Goal: Transaction & Acquisition: Purchase product/service

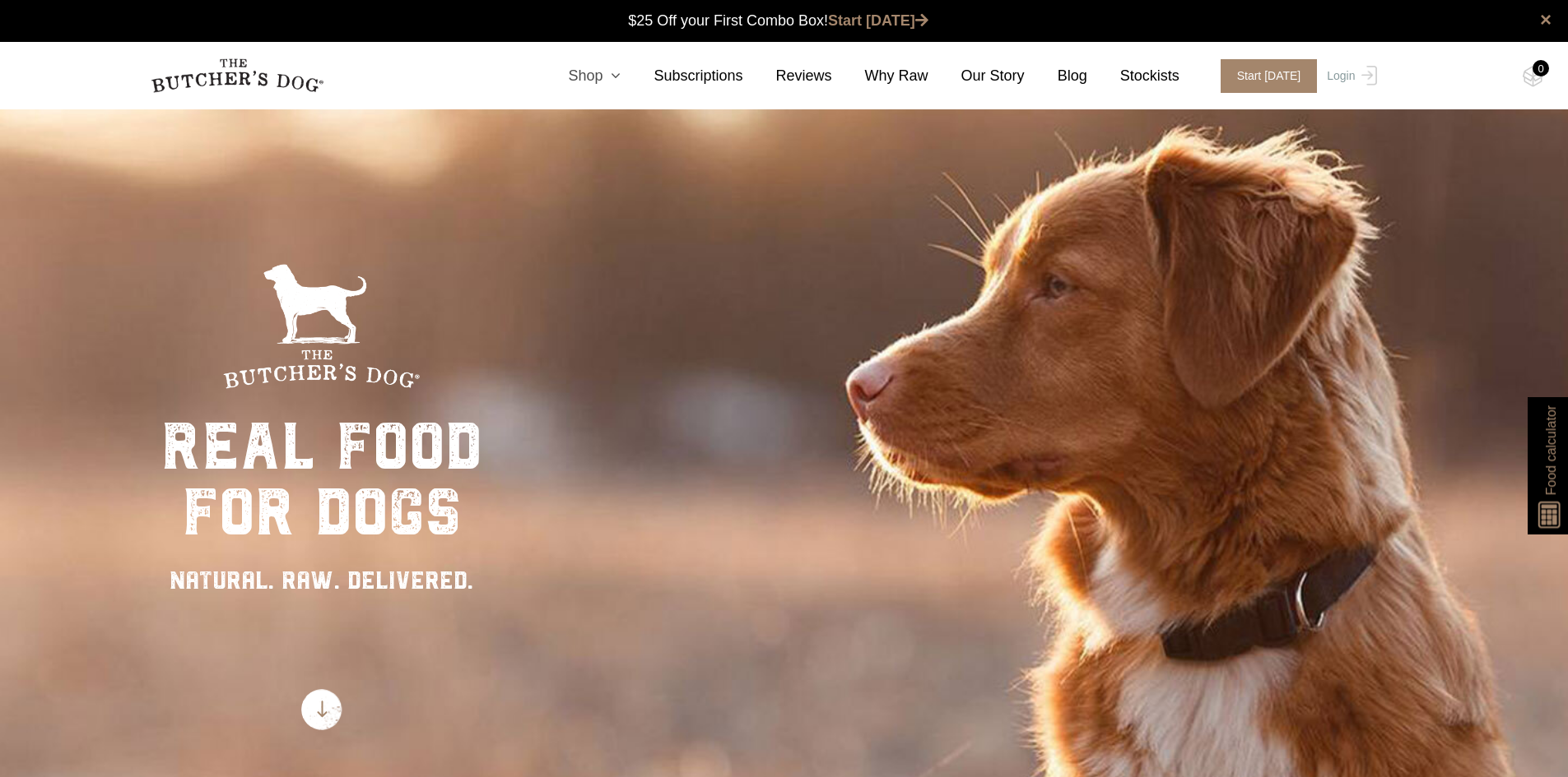
click at [596, 67] on link "Shop" at bounding box center [578, 76] width 85 height 22
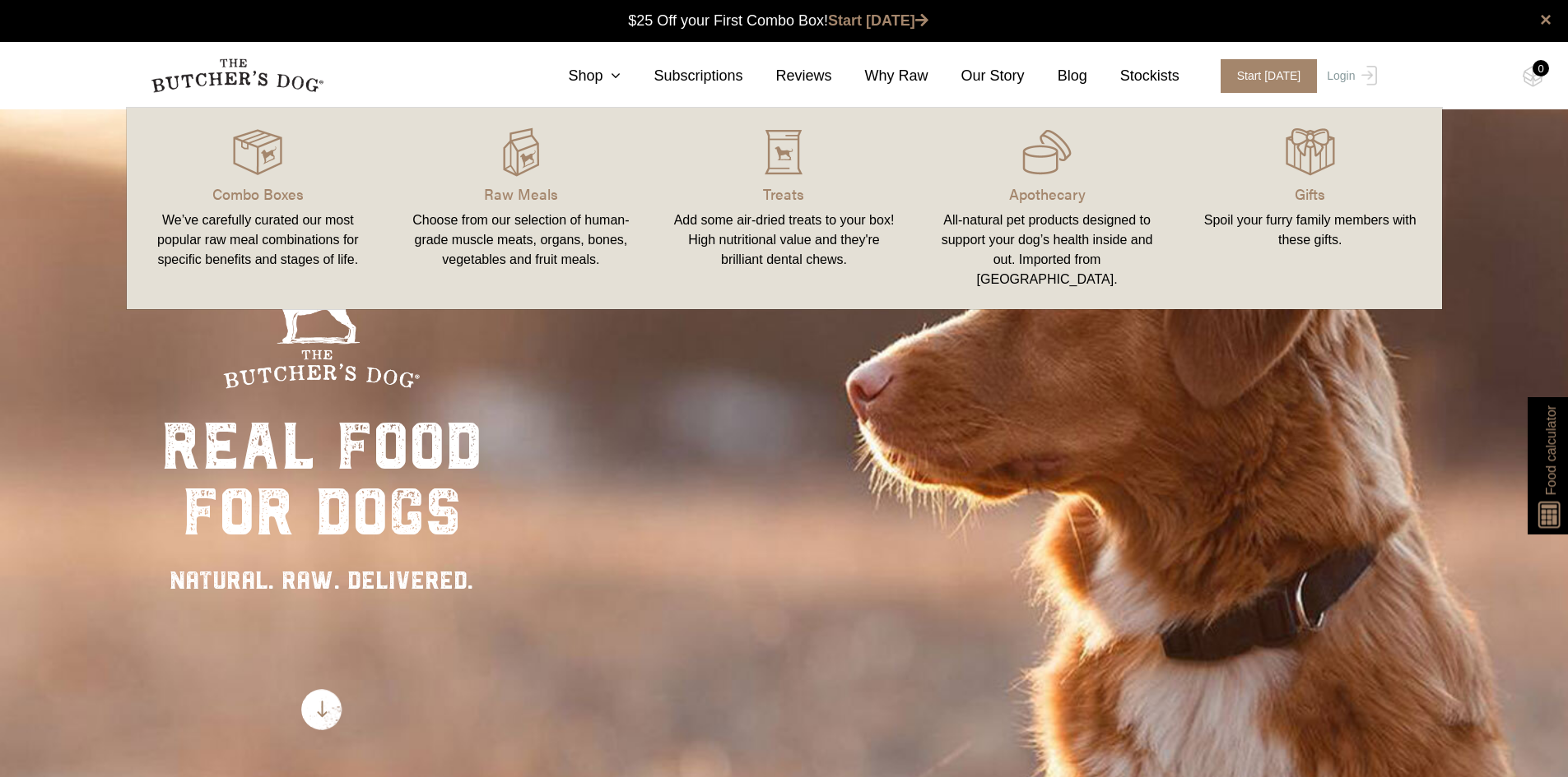
click at [534, 180] on link "Raw Meals Choose from our selection of human-grade muscle meats, organs, bones,…" at bounding box center [521, 209] width 264 height 169
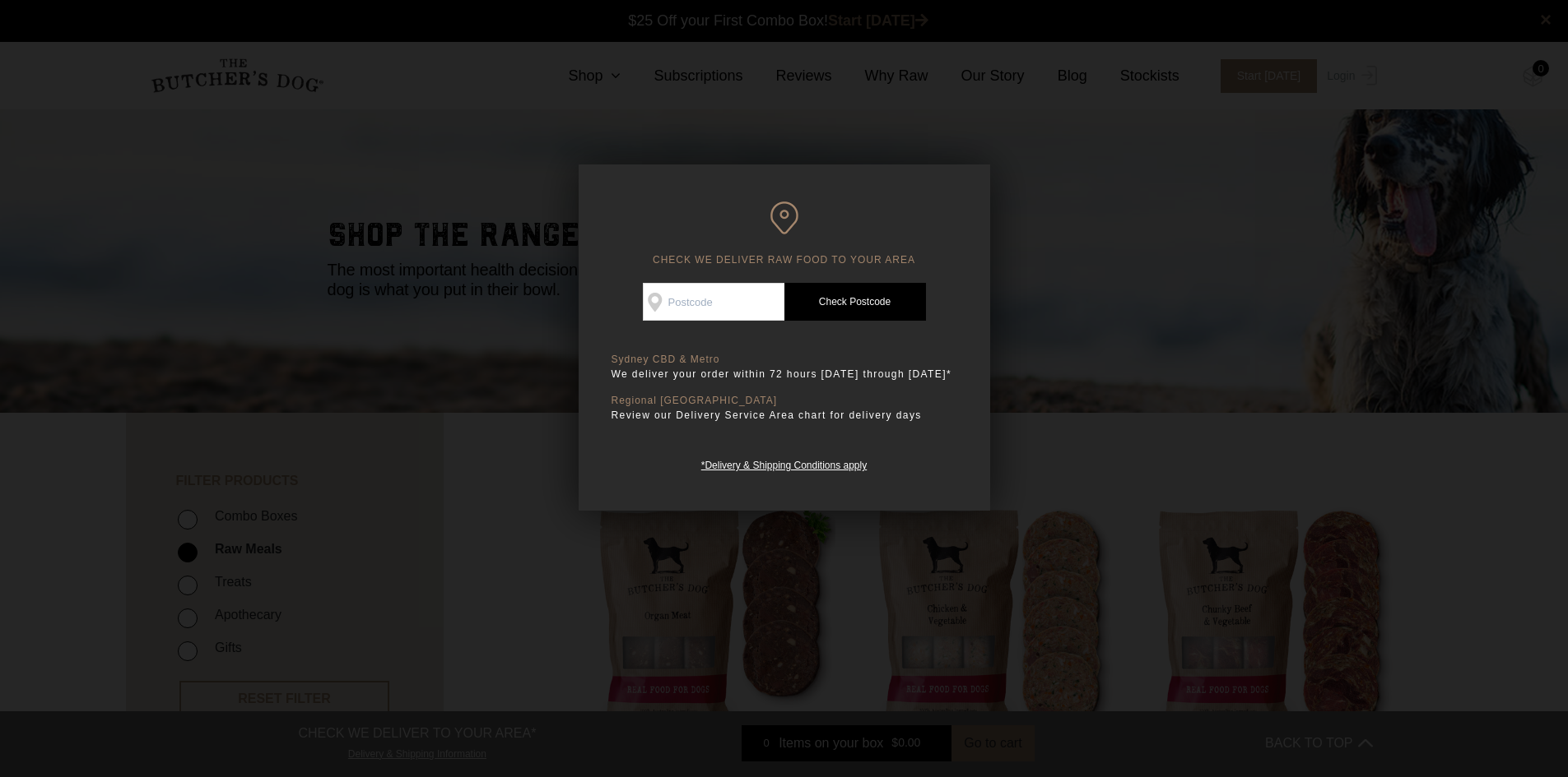
click at [718, 285] on input "Check Availability At" at bounding box center [712, 302] width 141 height 38
type input "2216"
click at [909, 283] on link "Check Postcode" at bounding box center [855, 302] width 141 height 38
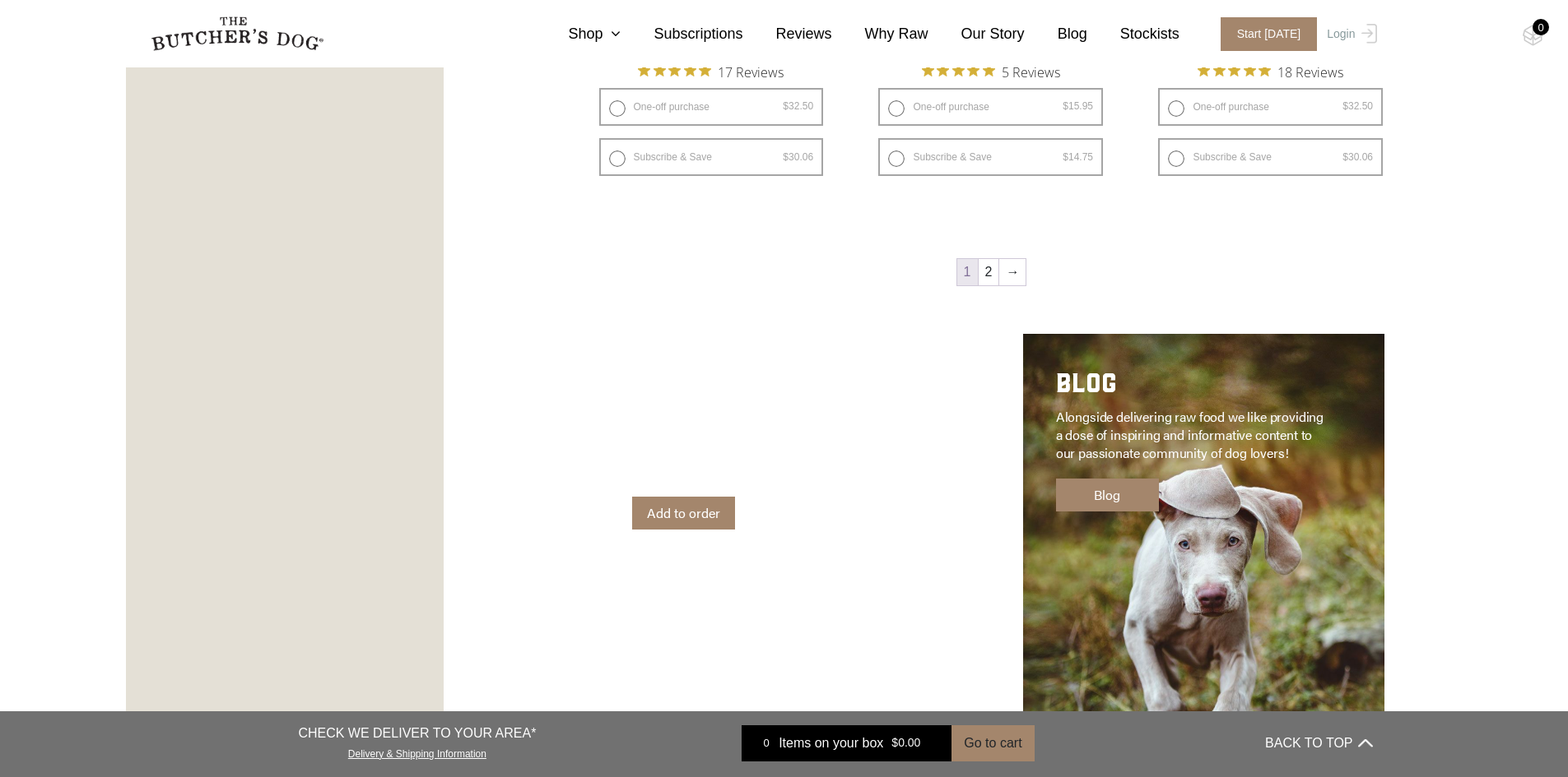
scroll to position [2386, 0]
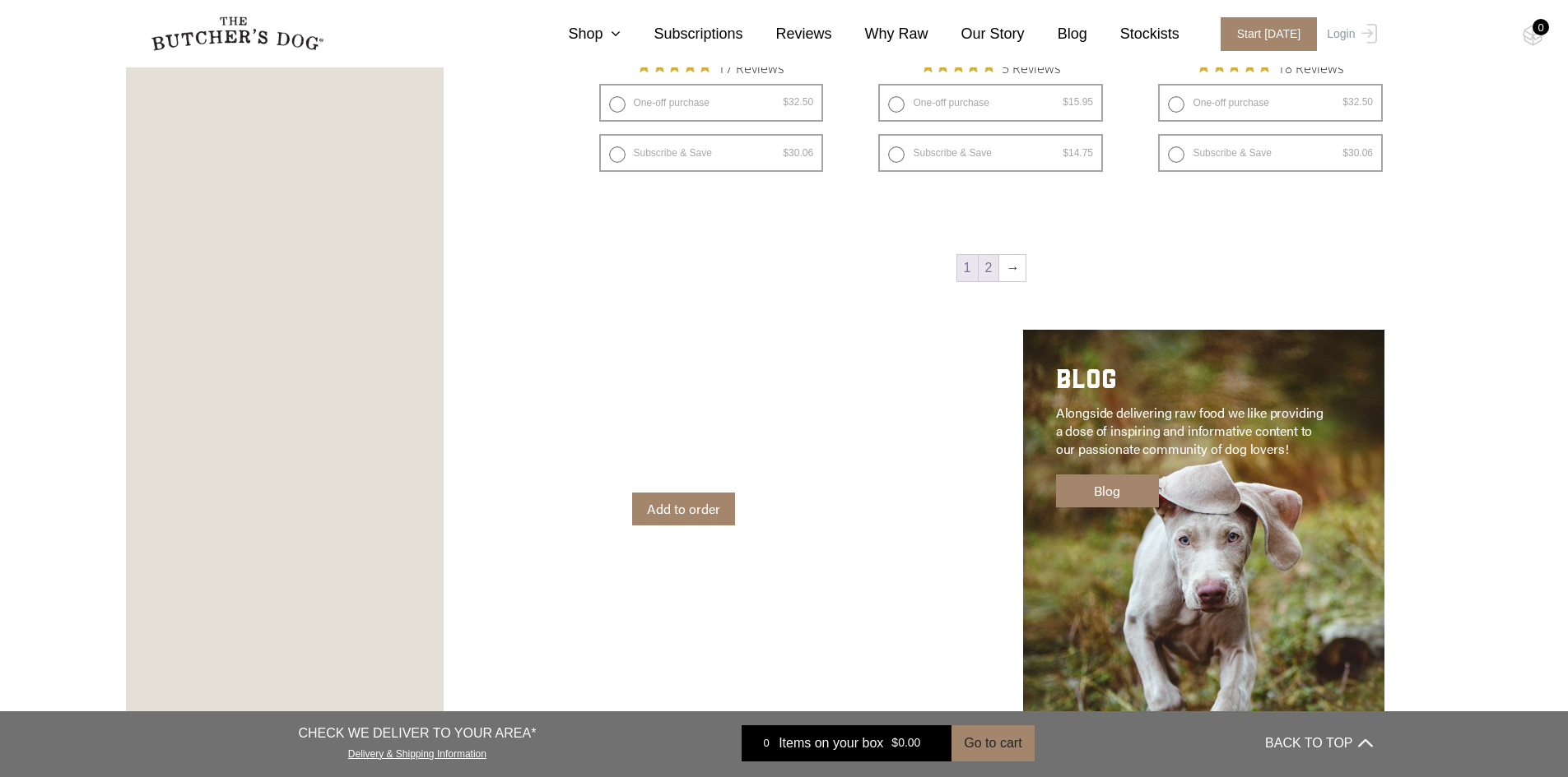
click at [998, 269] on link "2" at bounding box center [989, 268] width 21 height 26
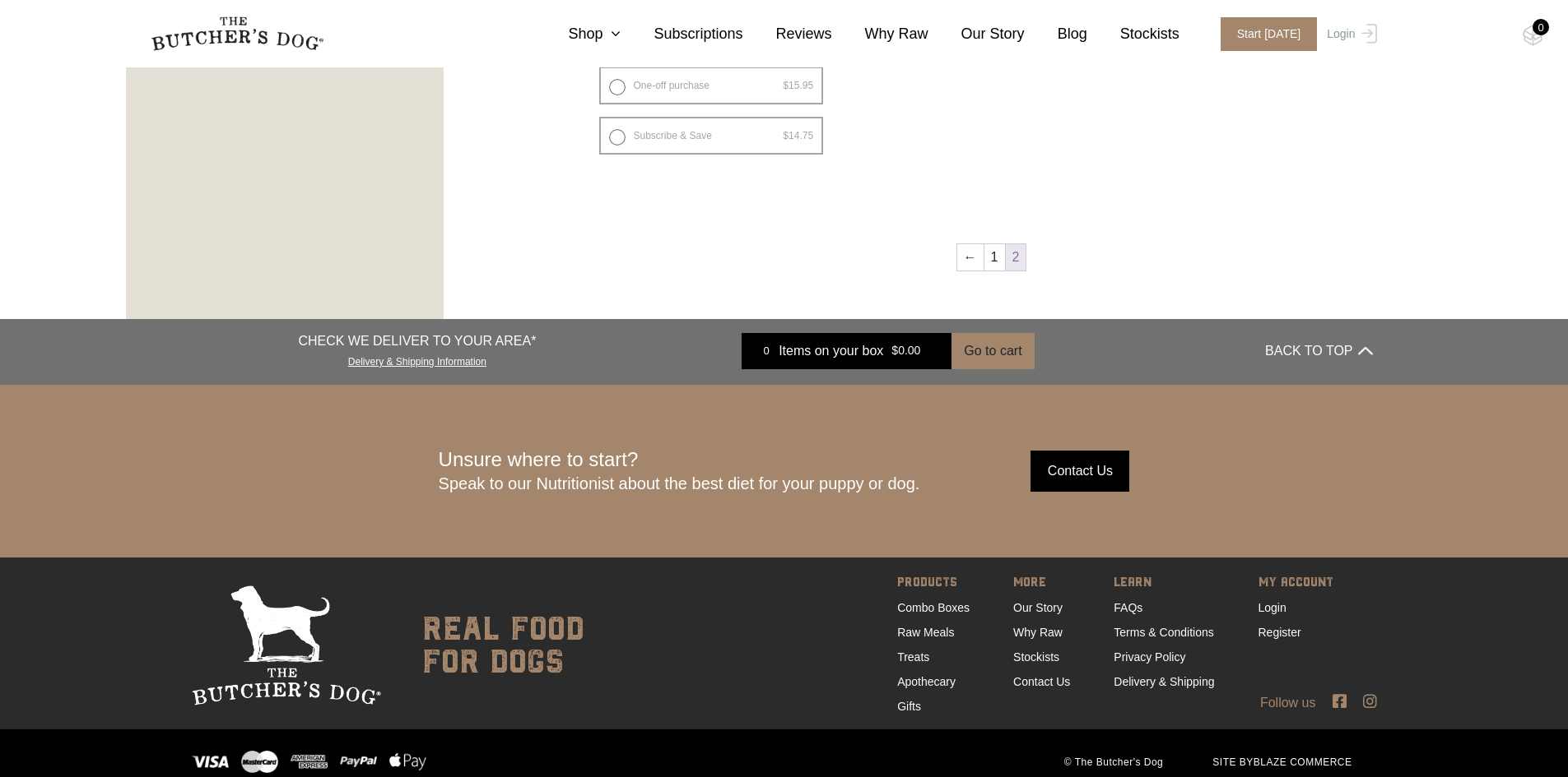
scroll to position [1362, 0]
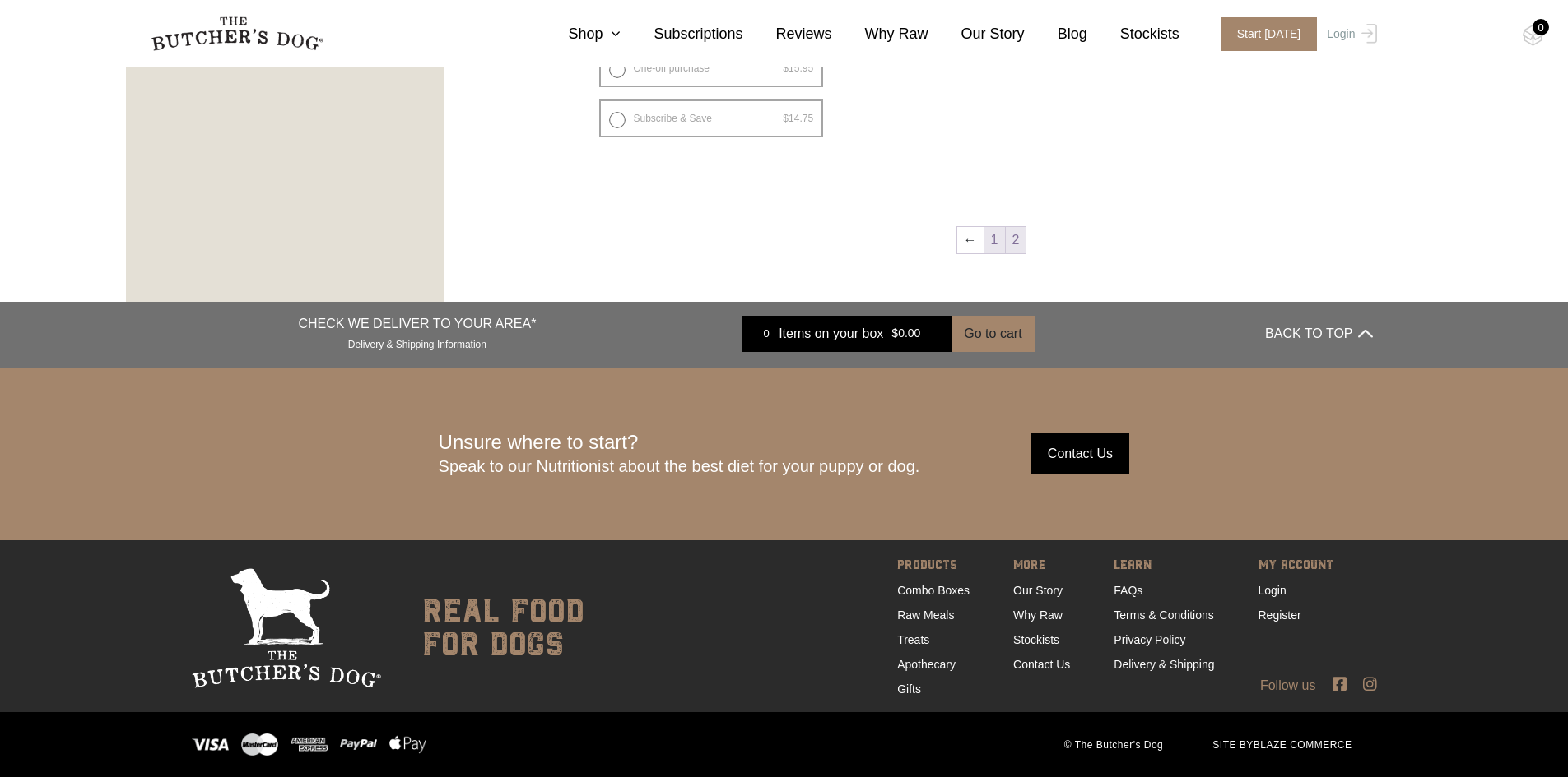
click at [989, 237] on link "1" at bounding box center [994, 239] width 21 height 26
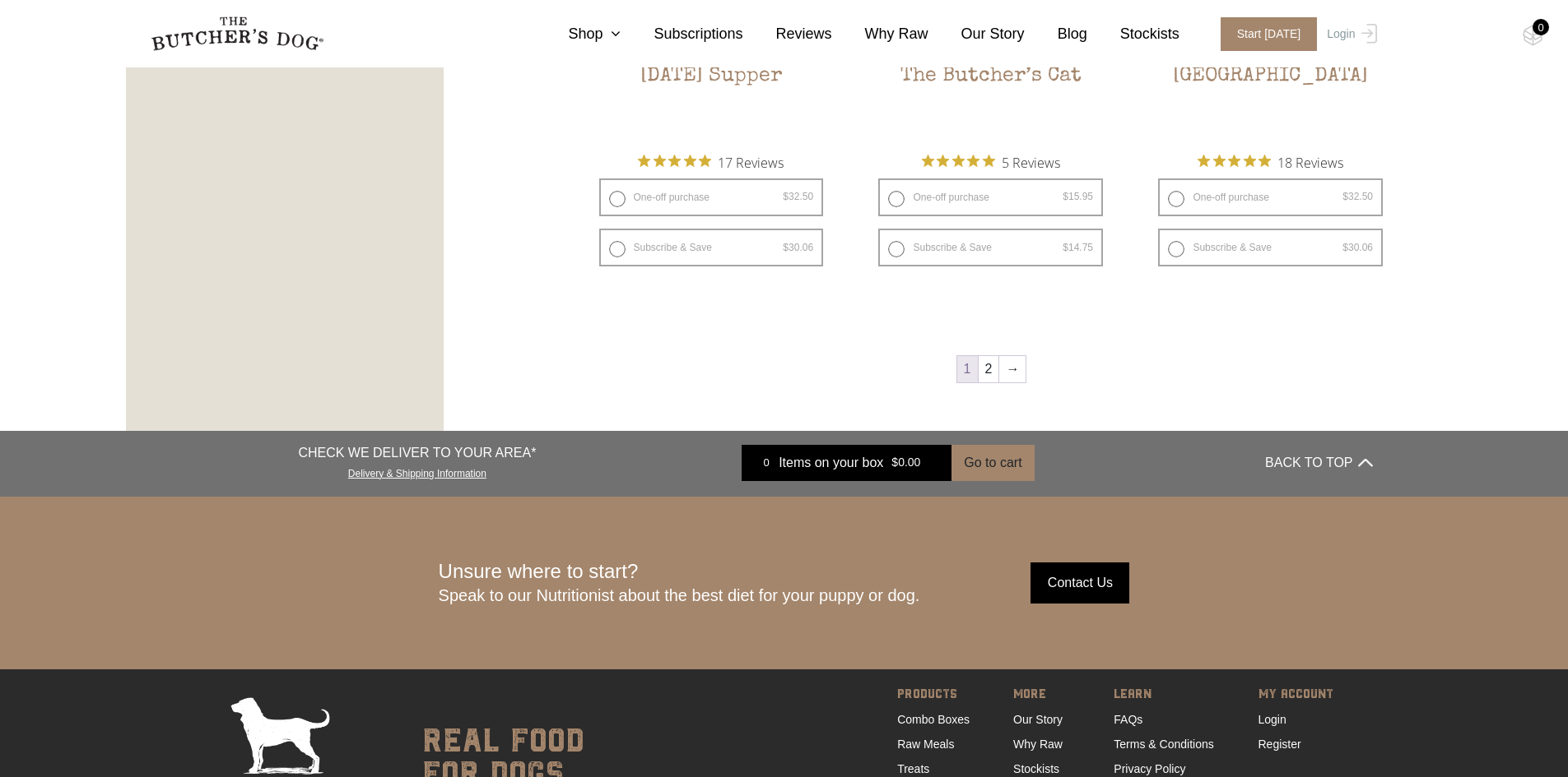
scroll to position [2318, 0]
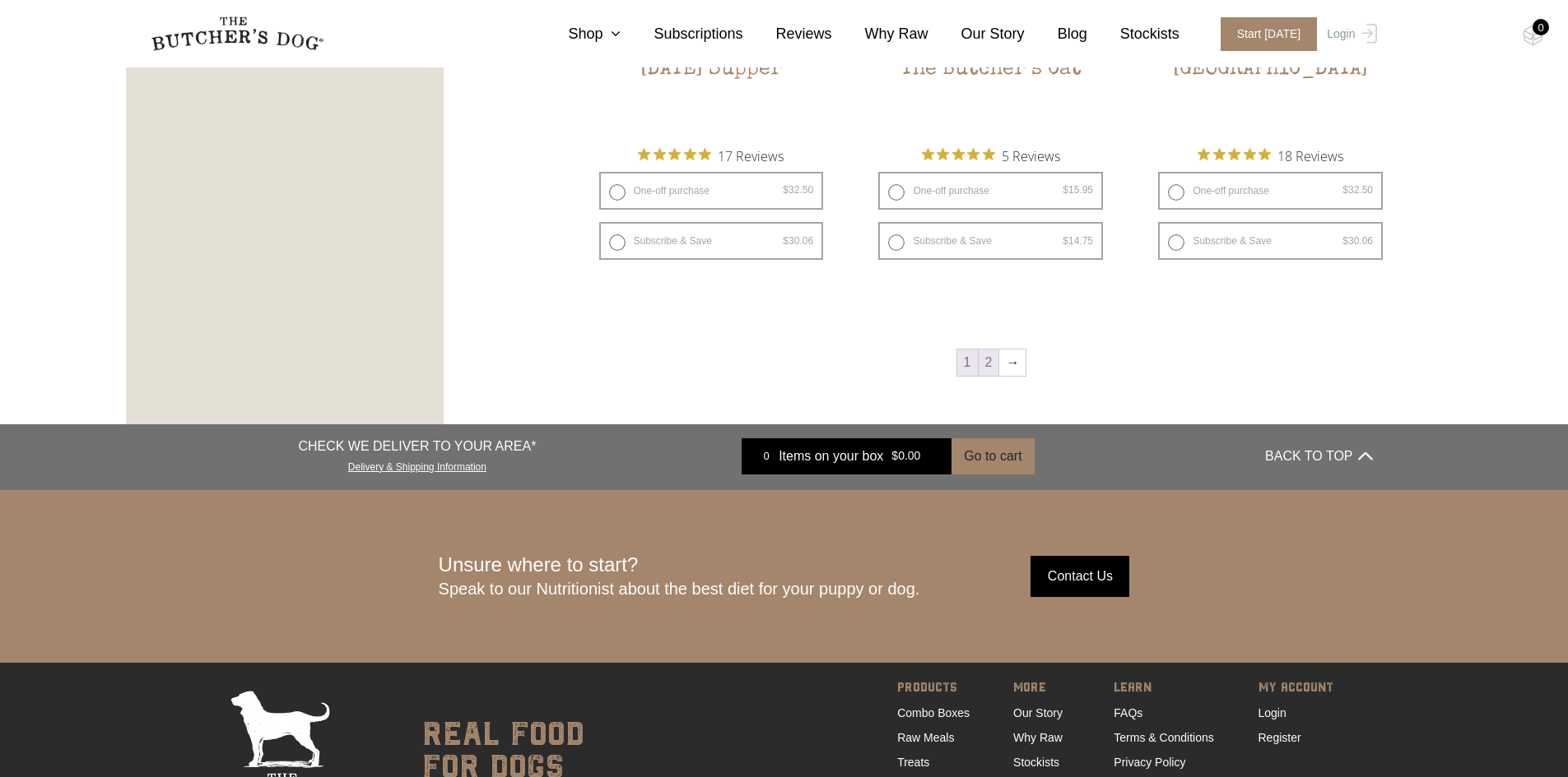
click at [996, 362] on link "2" at bounding box center [989, 362] width 21 height 26
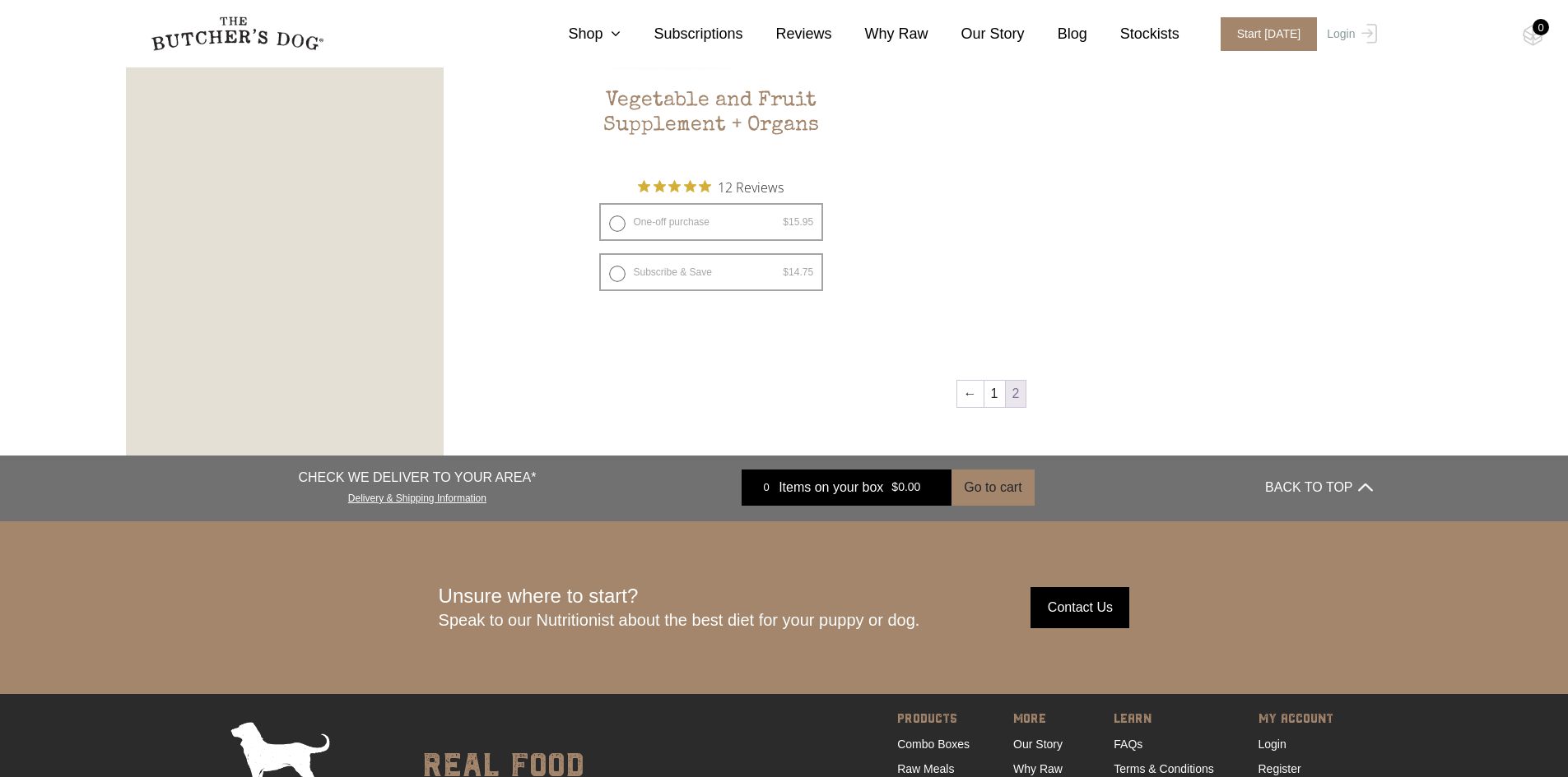
scroll to position [1359, 0]
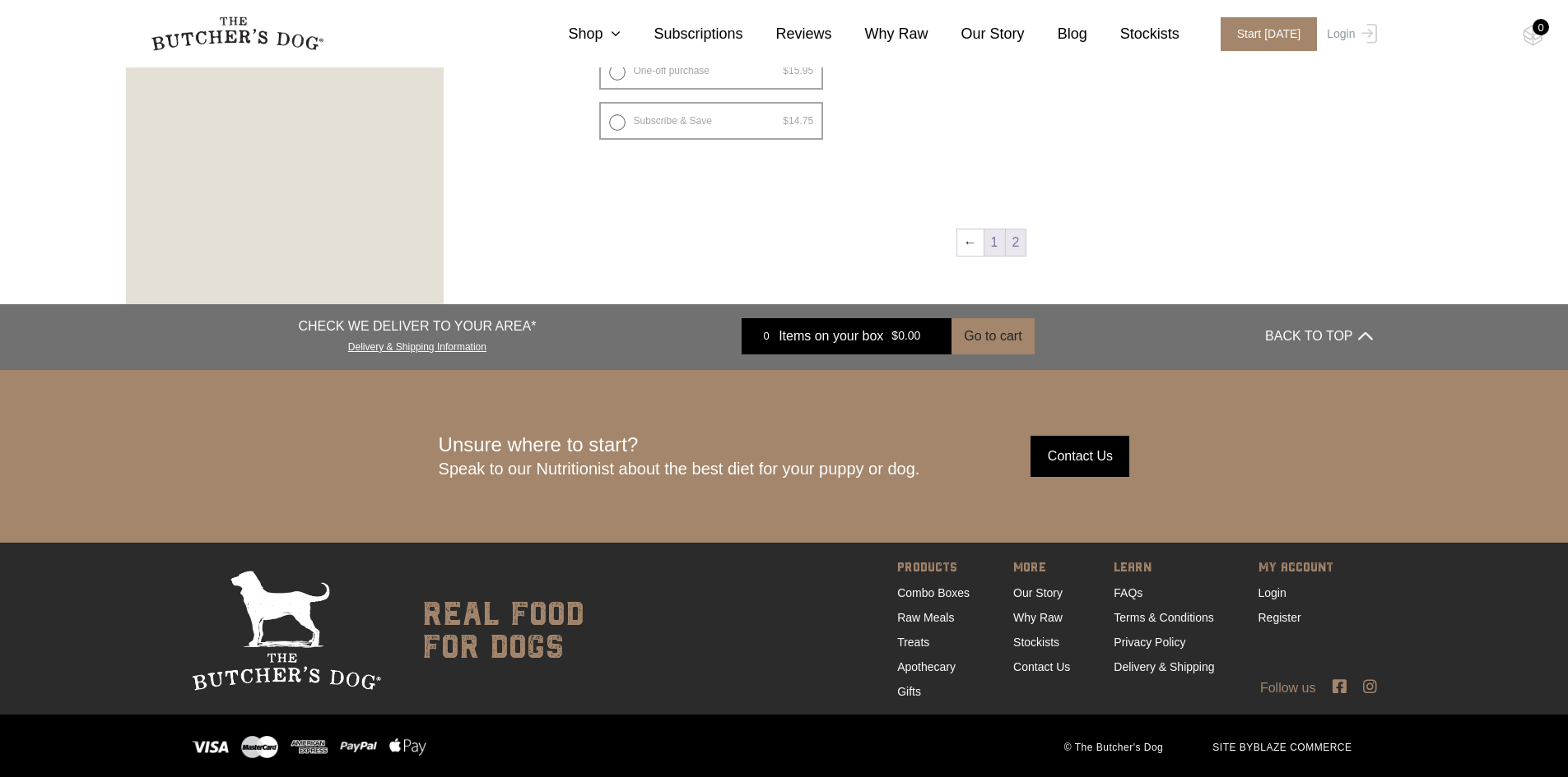
click at [990, 246] on link "1" at bounding box center [994, 242] width 21 height 26
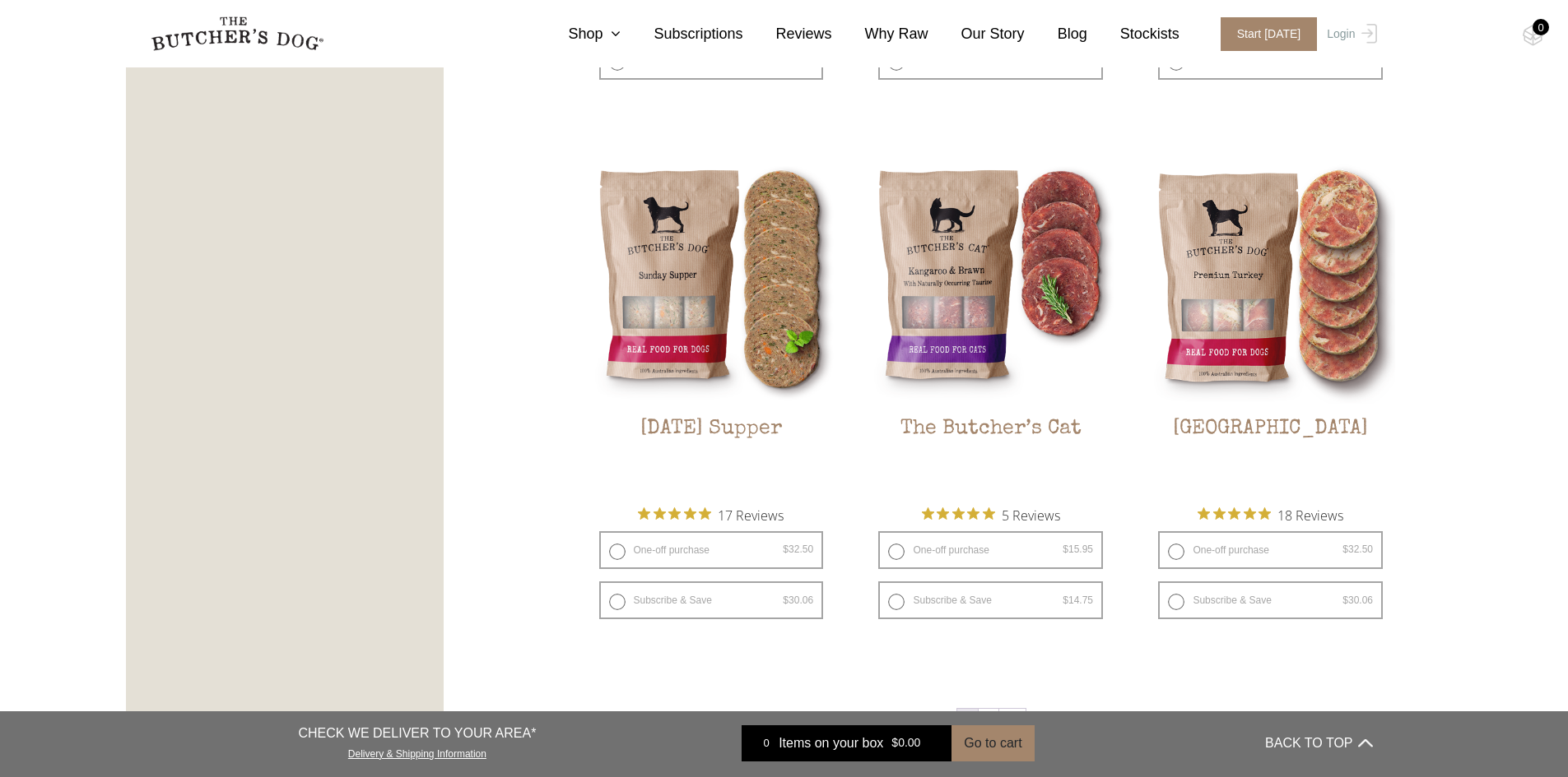
scroll to position [2100, 0]
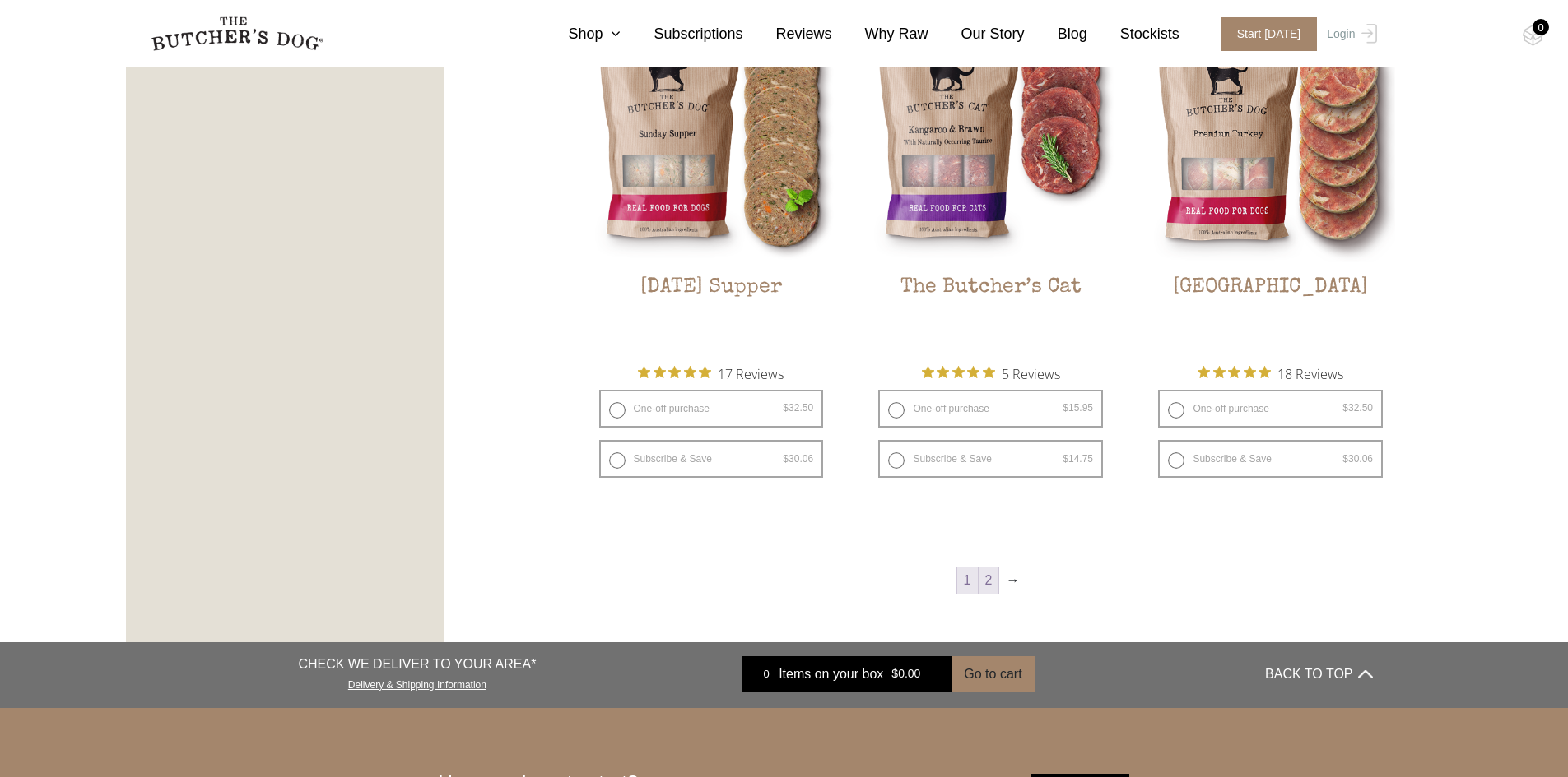
click at [999, 583] on link "2" at bounding box center [989, 580] width 21 height 26
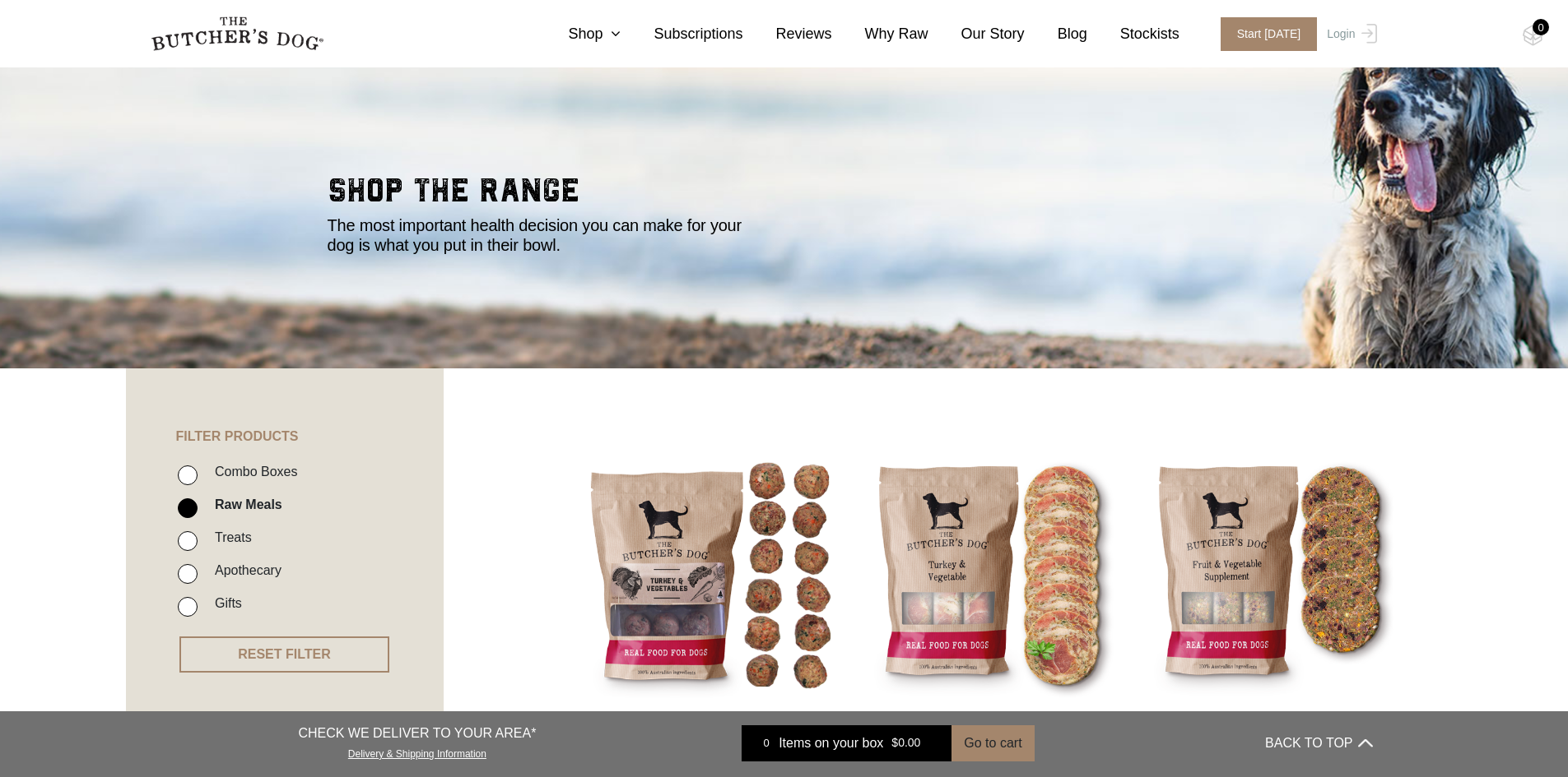
scroll to position [43, 0]
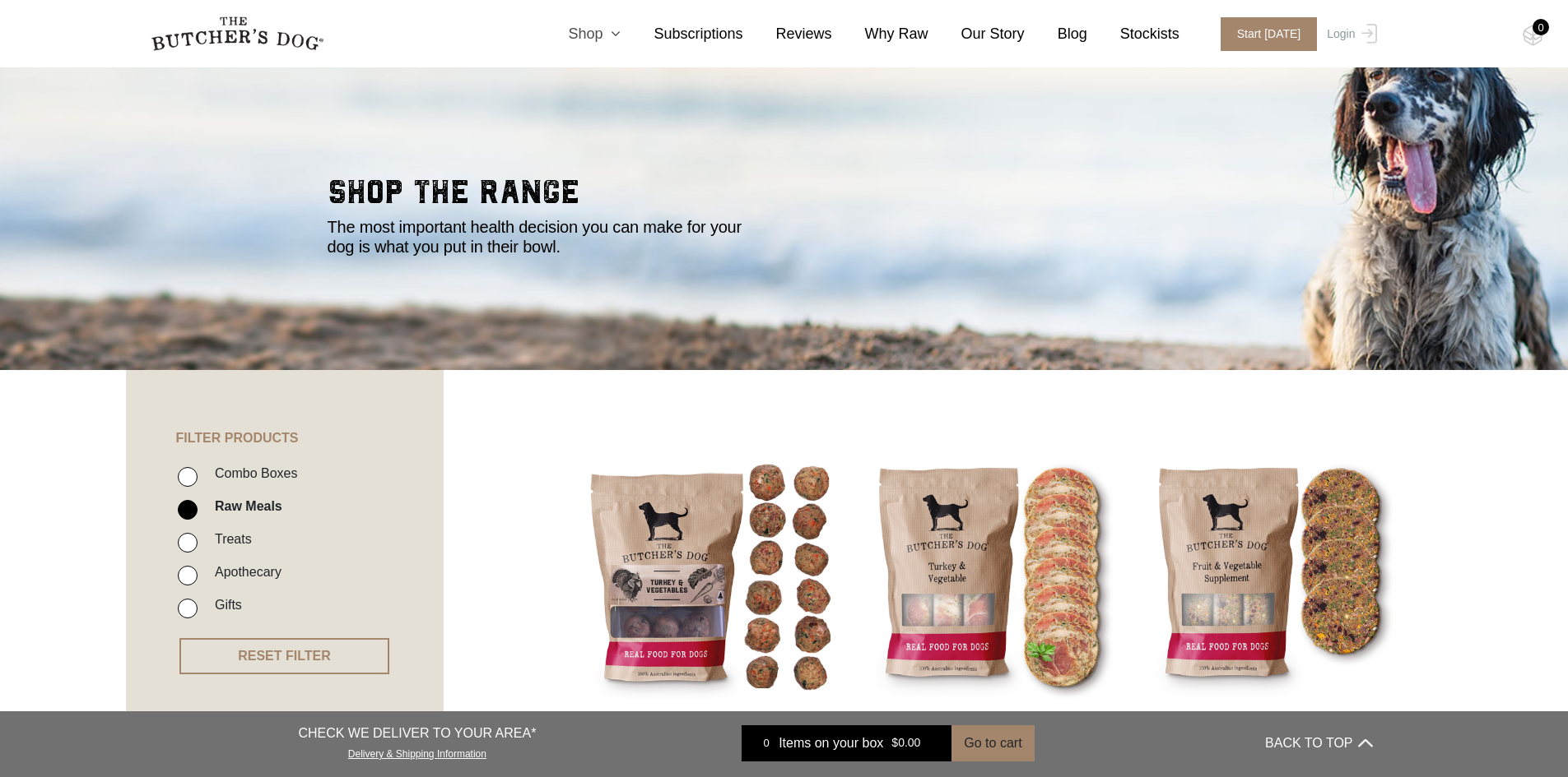
click at [610, 31] on link "Shop" at bounding box center [578, 34] width 85 height 22
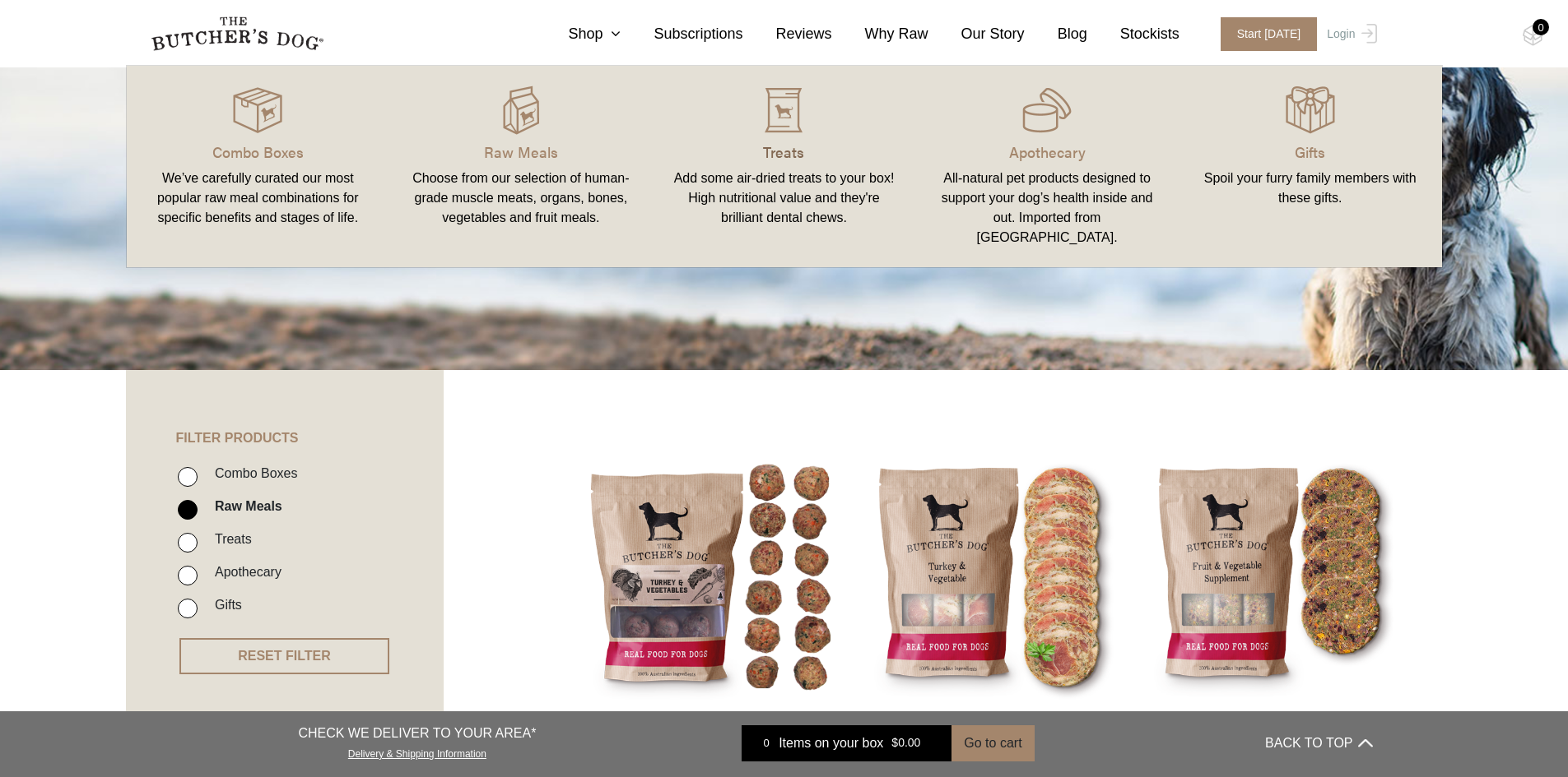
click at [782, 151] on p "Treats" at bounding box center [784, 151] width 224 height 22
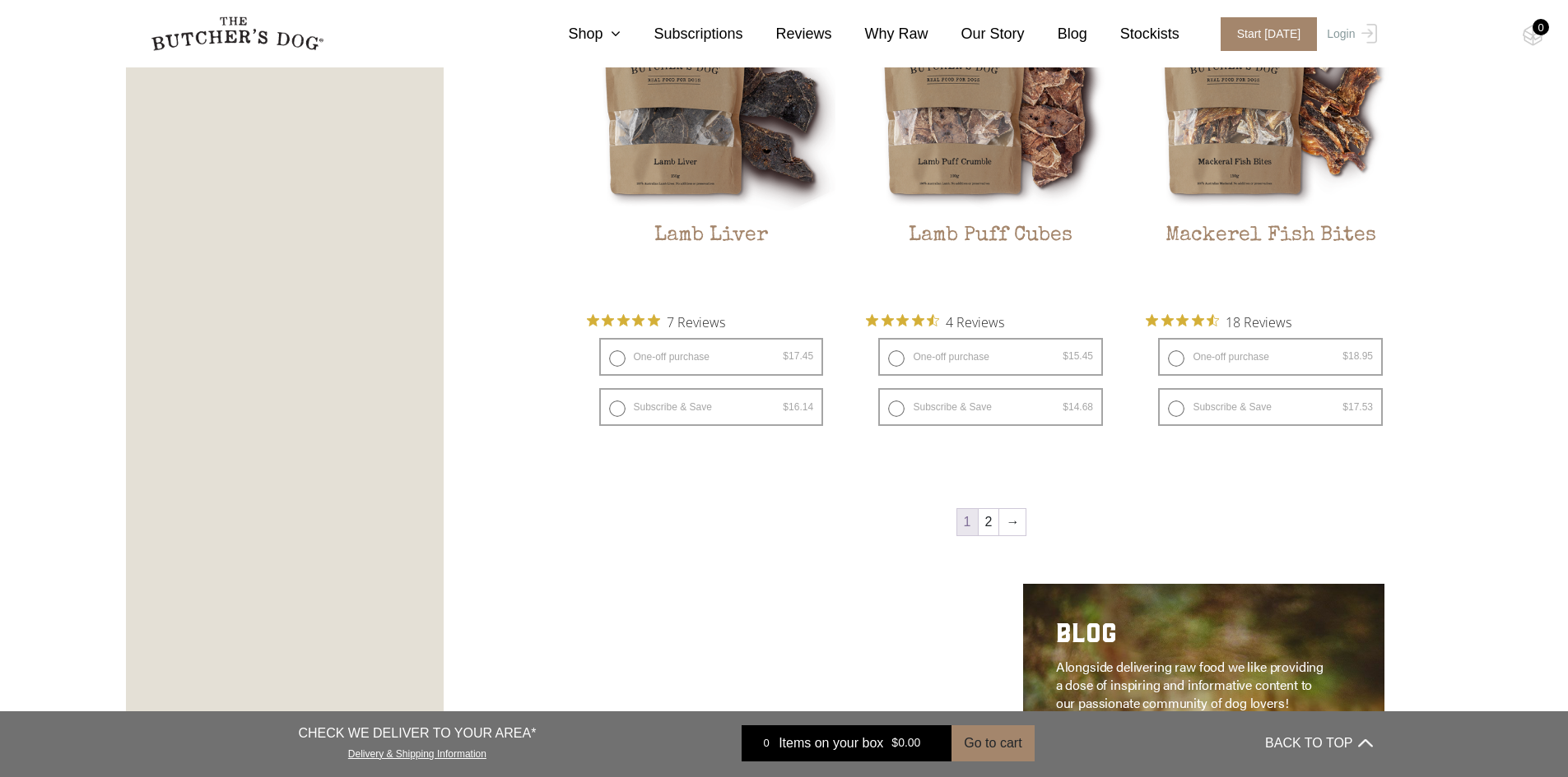
scroll to position [2139, 0]
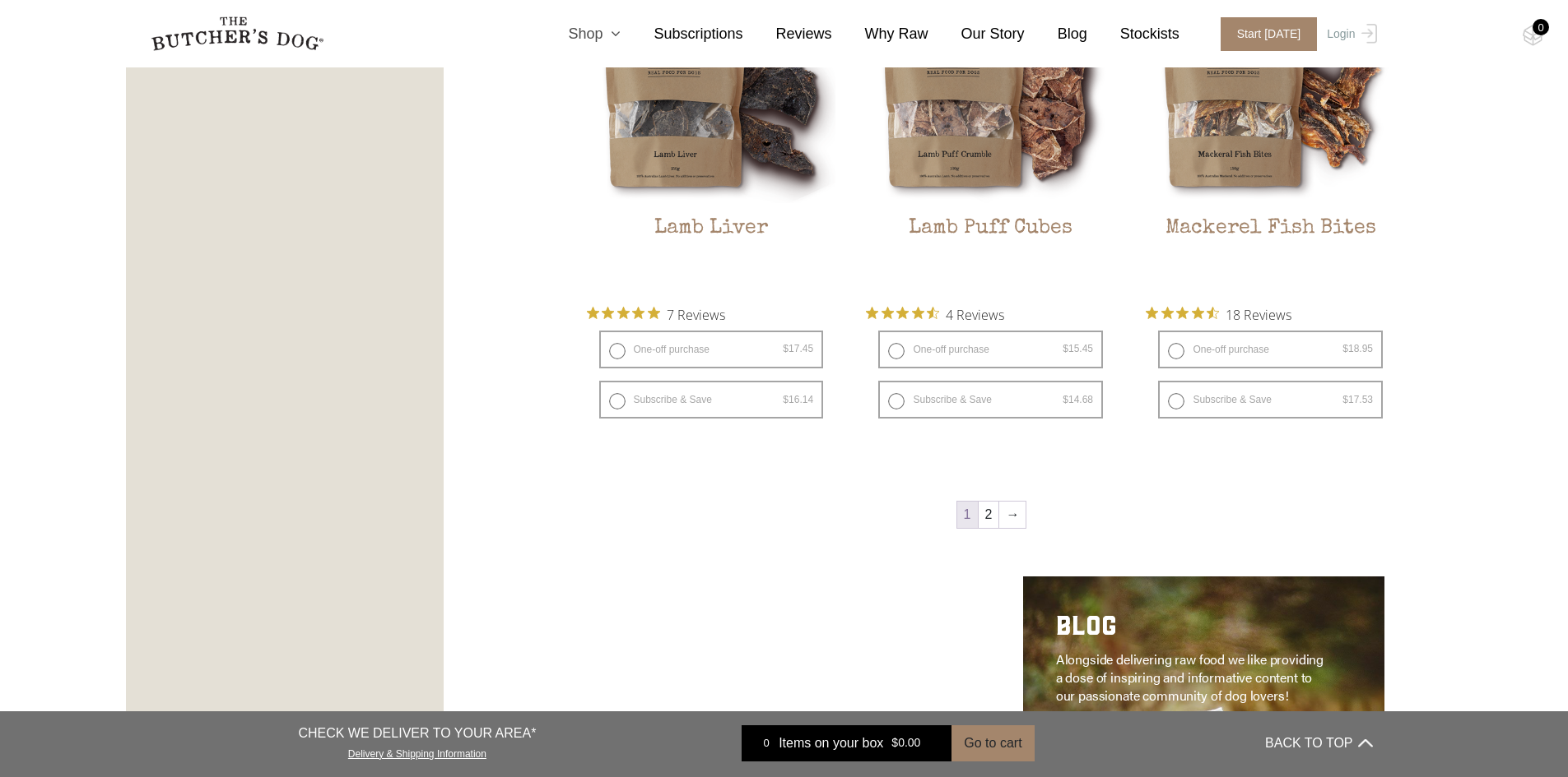
click at [607, 31] on link "Shop" at bounding box center [578, 34] width 85 height 22
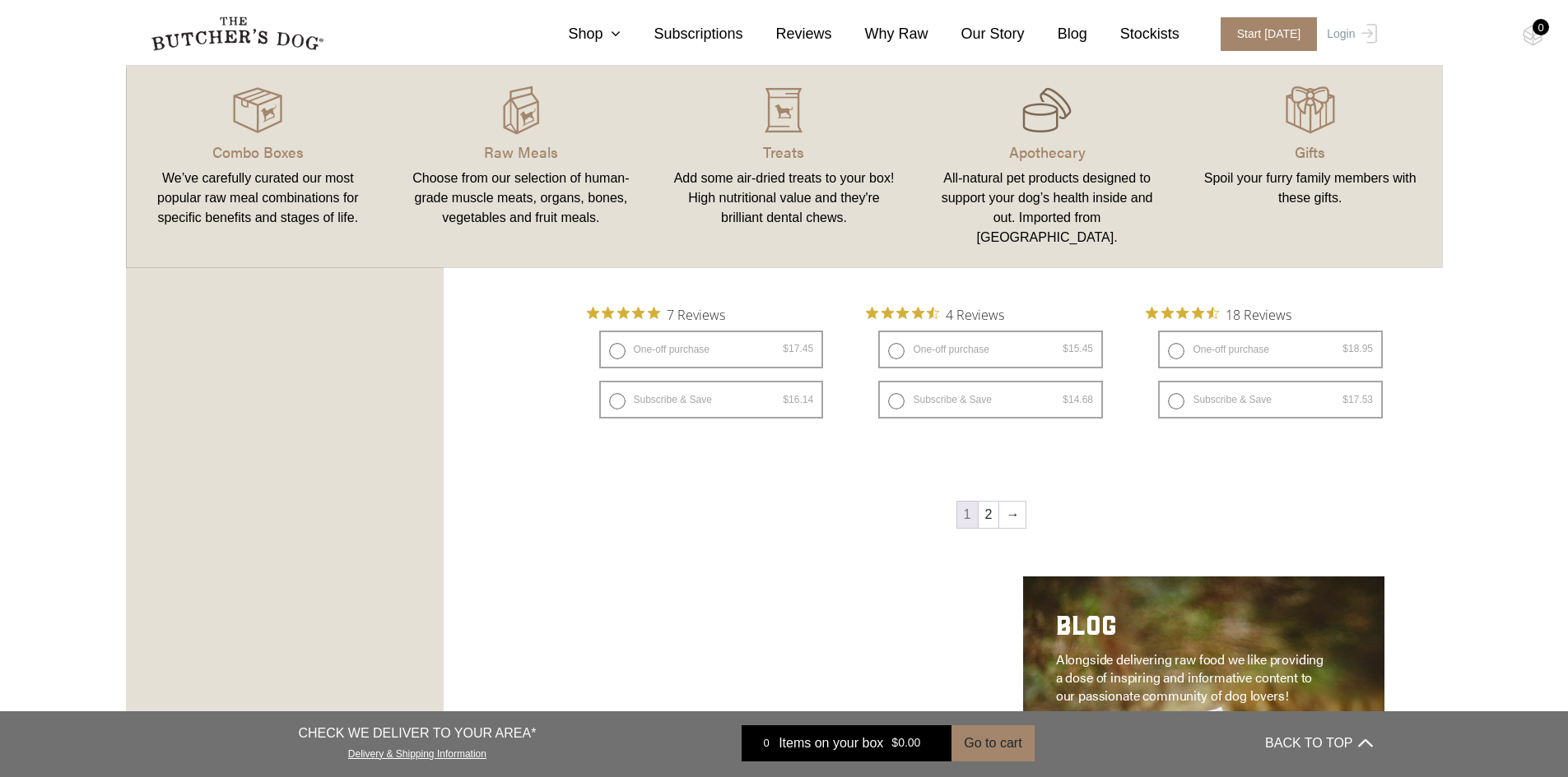
click at [1046, 132] on img at bounding box center [1046, 110] width 49 height 49
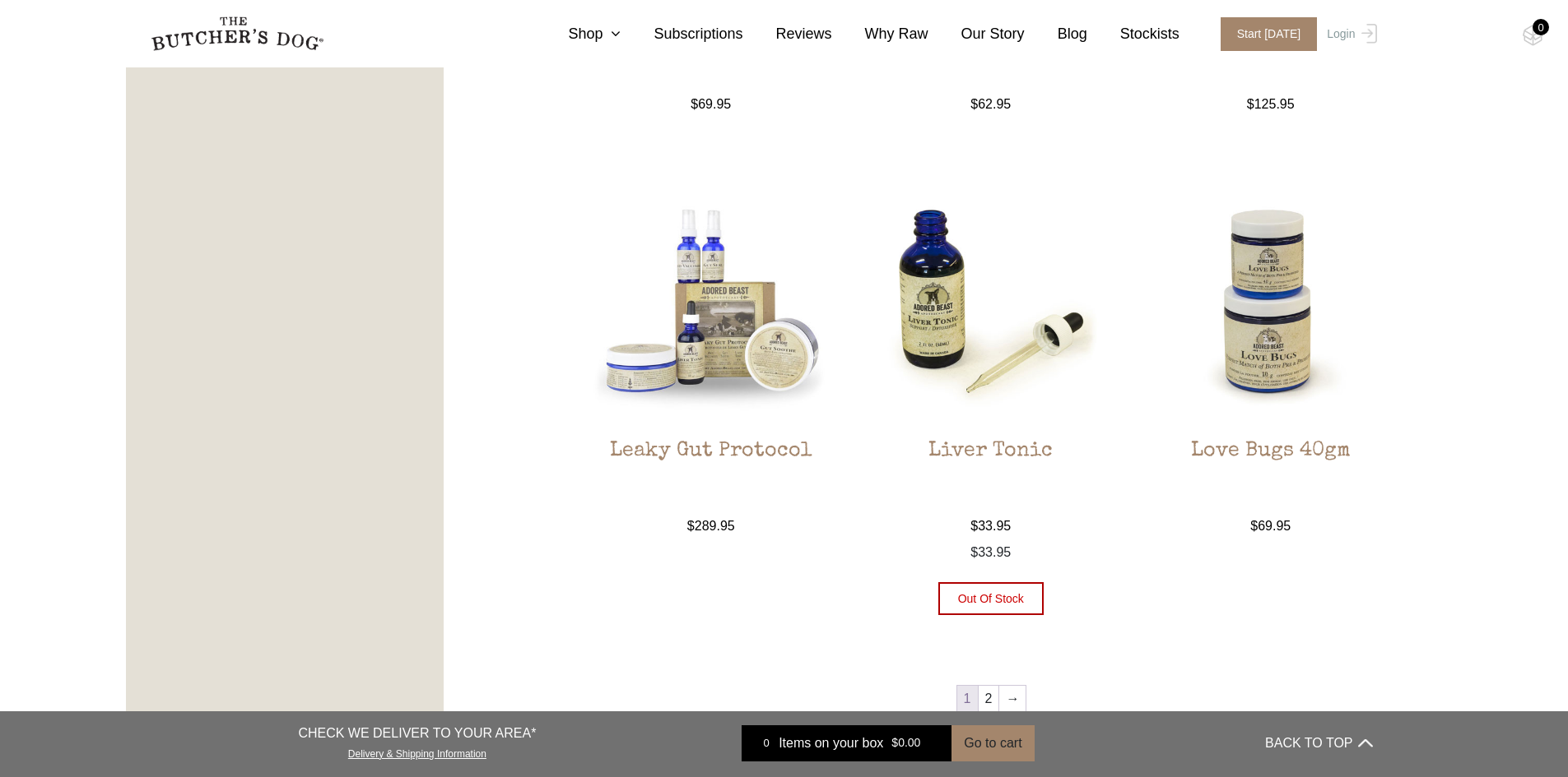
scroll to position [1810, 0]
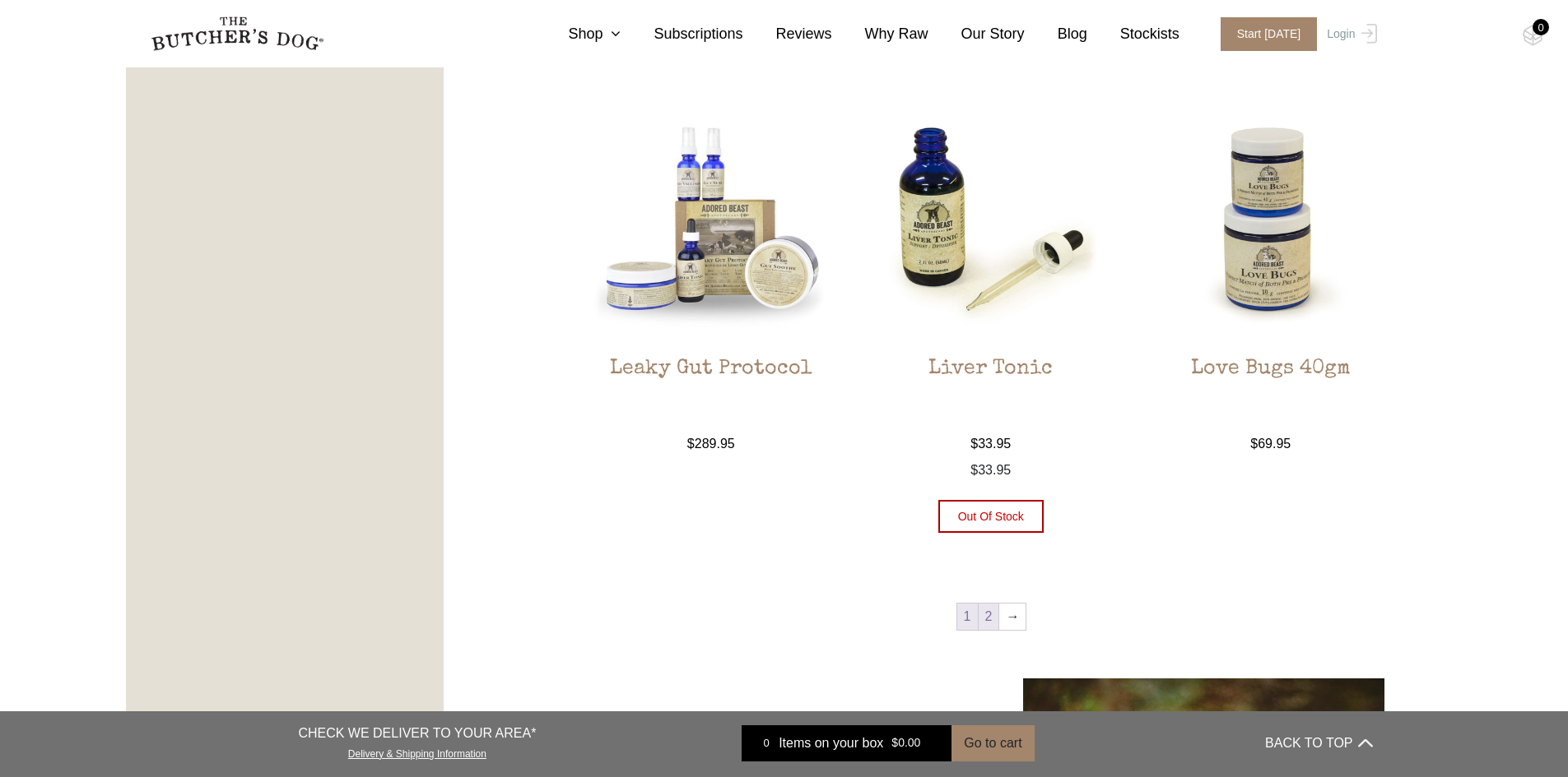
click at [991, 619] on link "2" at bounding box center [989, 616] width 21 height 26
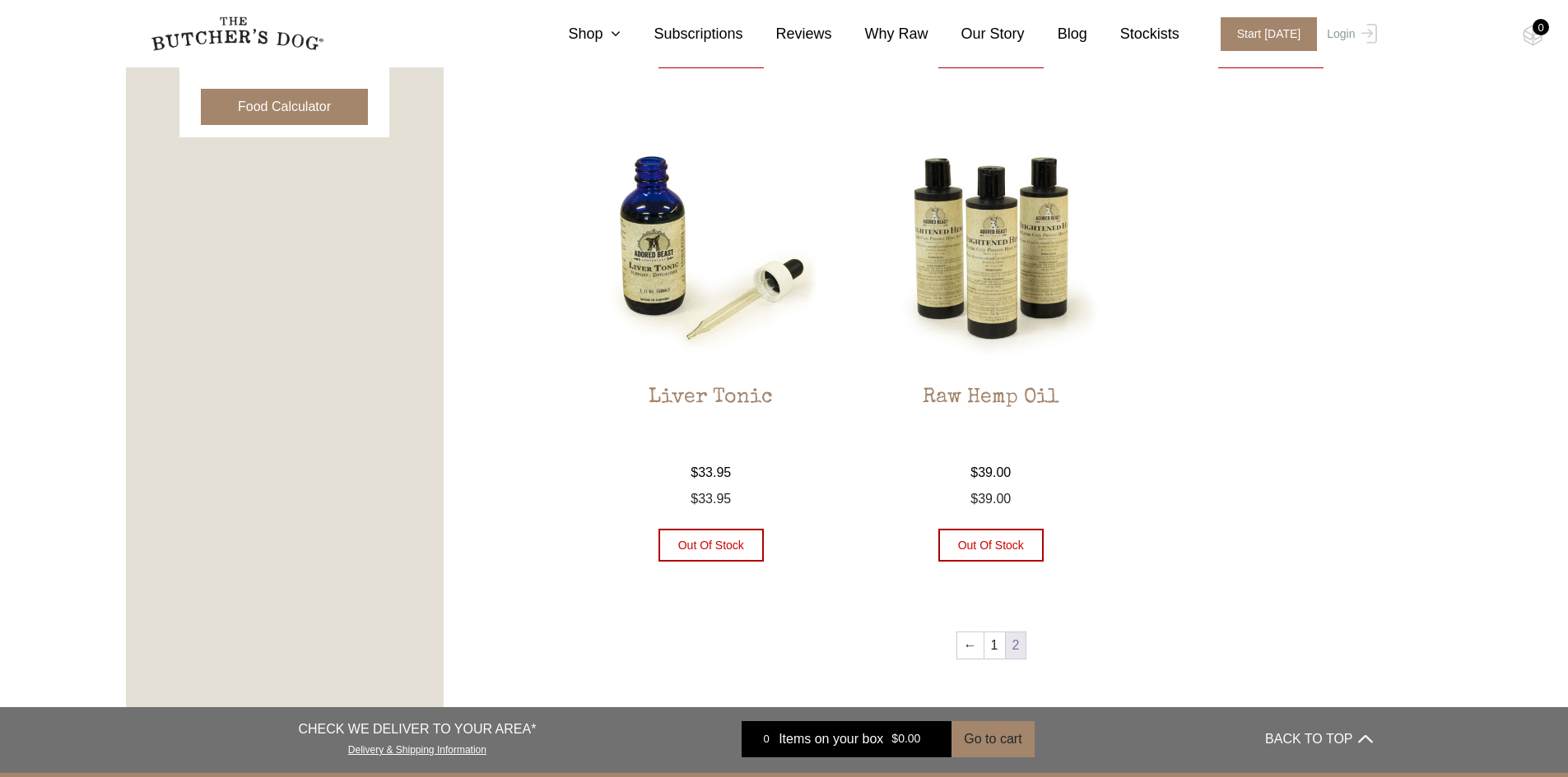
scroll to position [948, 0]
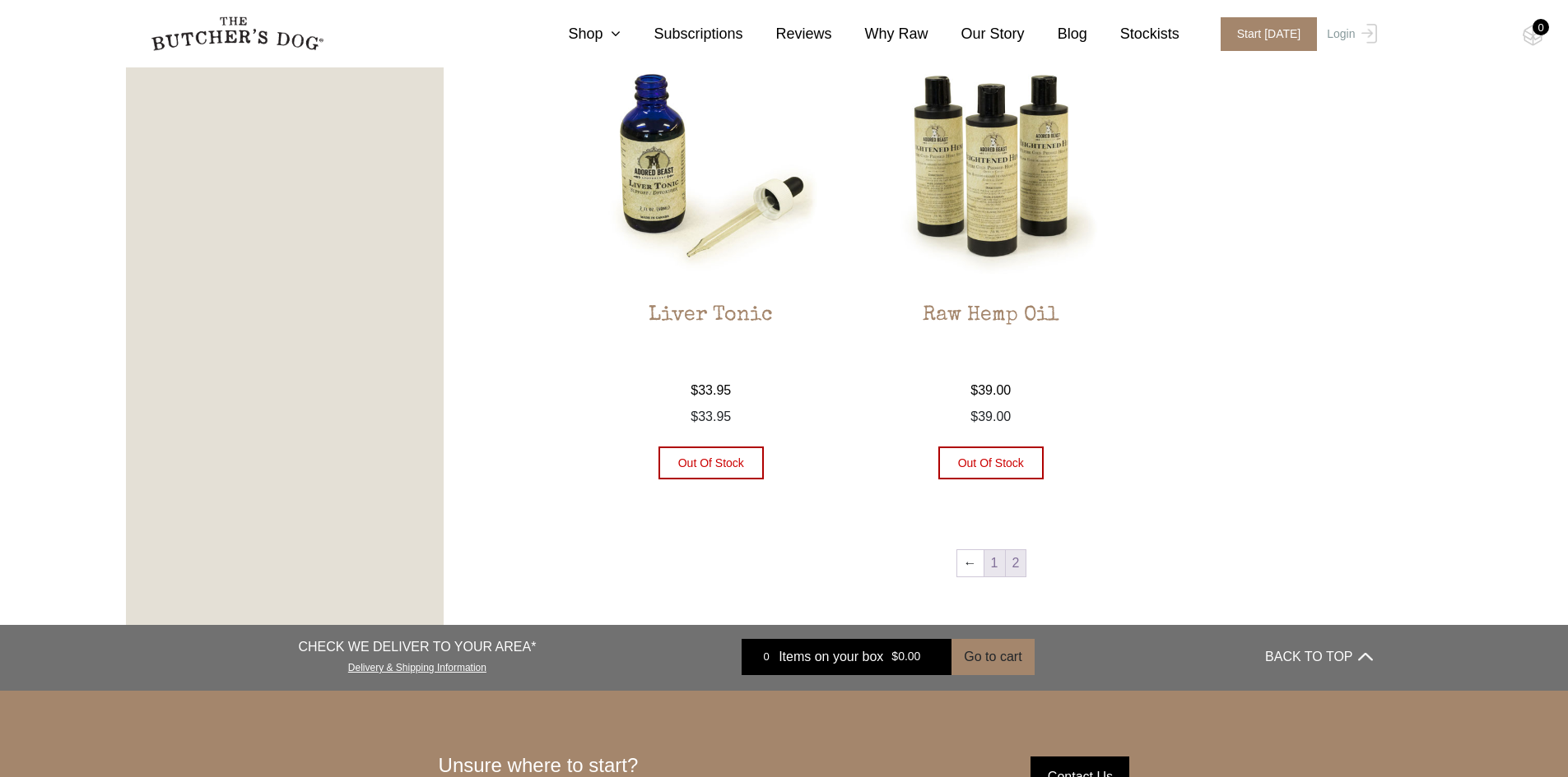
click at [999, 566] on link "1" at bounding box center [994, 563] width 21 height 26
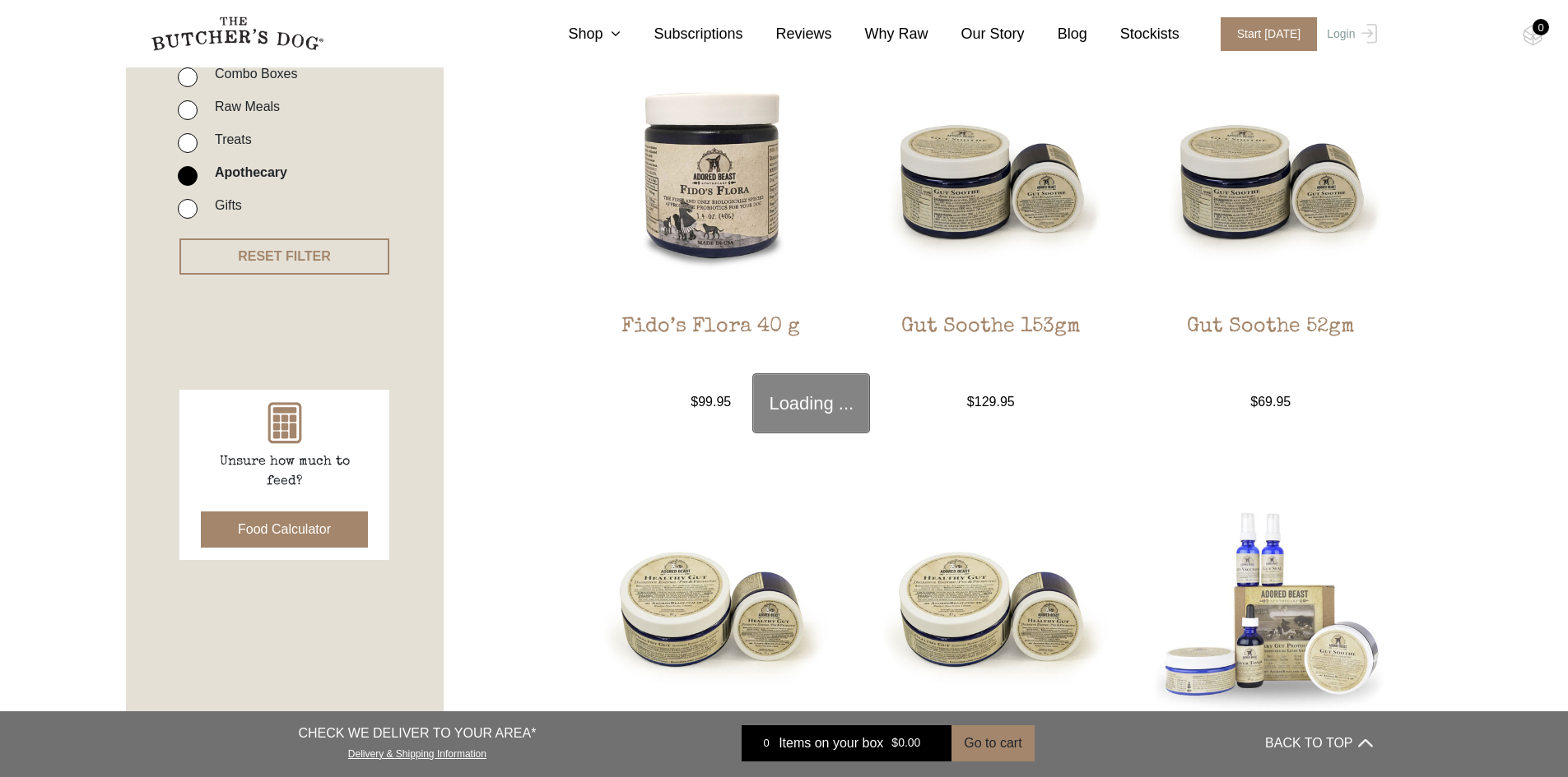
scroll to position [371, 0]
